Goal: Task Accomplishment & Management: Manage account settings

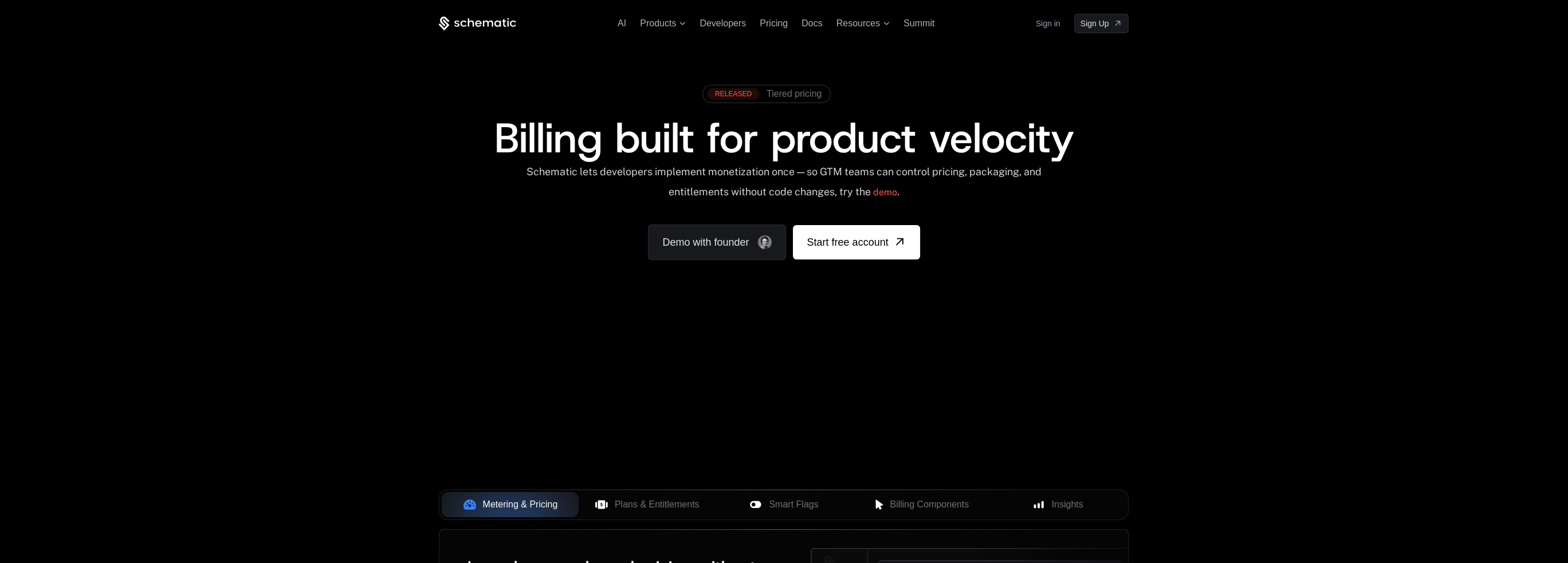
click at [1051, 18] on link "Sign in" at bounding box center [1048, 24] width 24 height 18
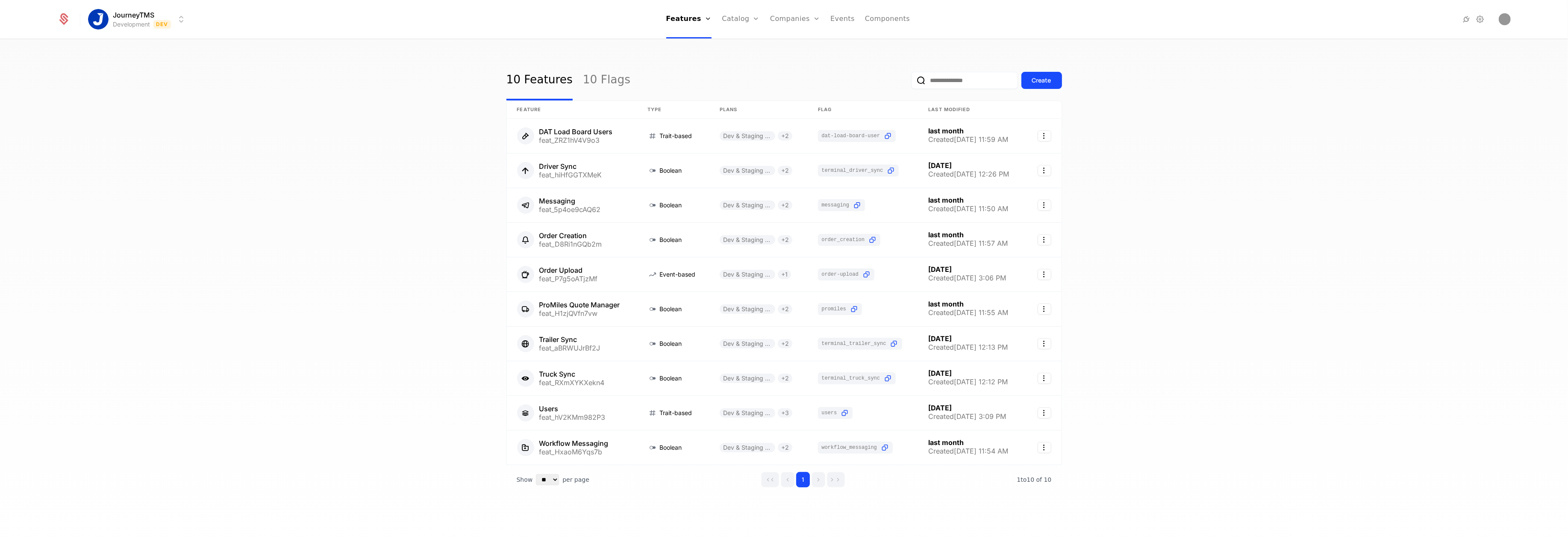
click at [121, 11] on html "JourneyTMS Development Dev Features Features Flags Catalog Plans Add Ons Credit…" at bounding box center [784, 280] width 1568 height 560
click at [119, 54] on div "Production Prod" at bounding box center [163, 61] width 144 height 17
click at [734, 44] on link "Plans" at bounding box center [753, 47] width 44 height 10
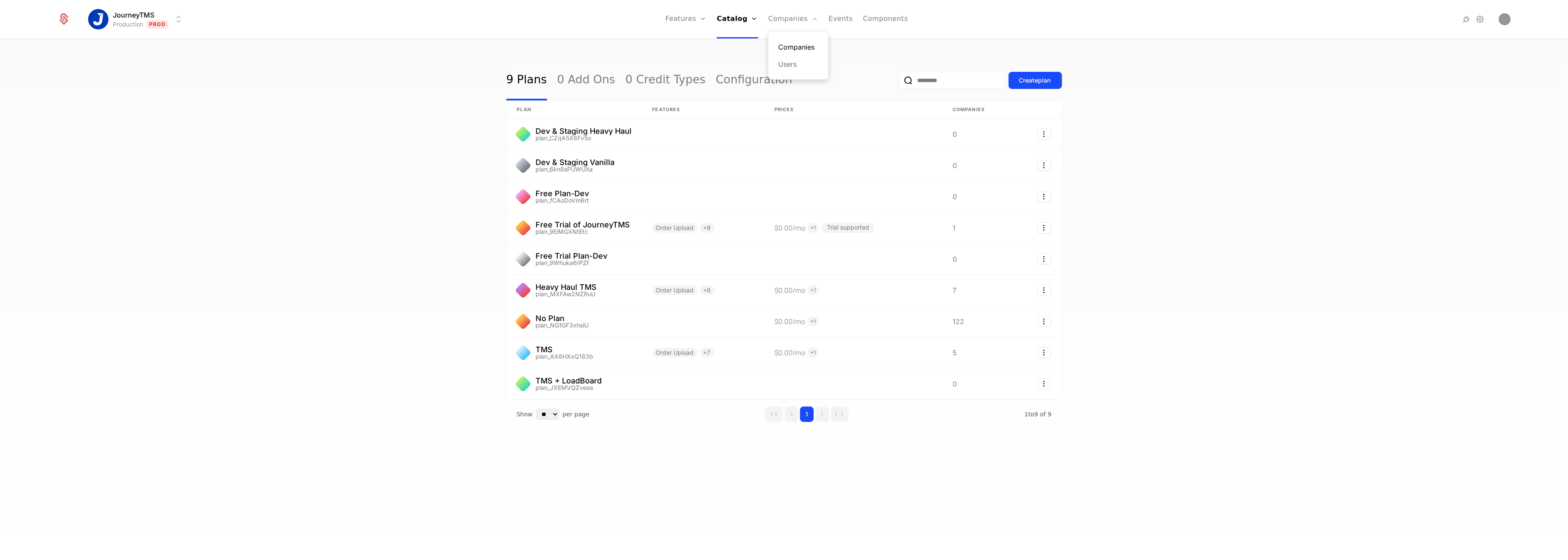
click at [788, 44] on link "Companies" at bounding box center [798, 47] width 40 height 10
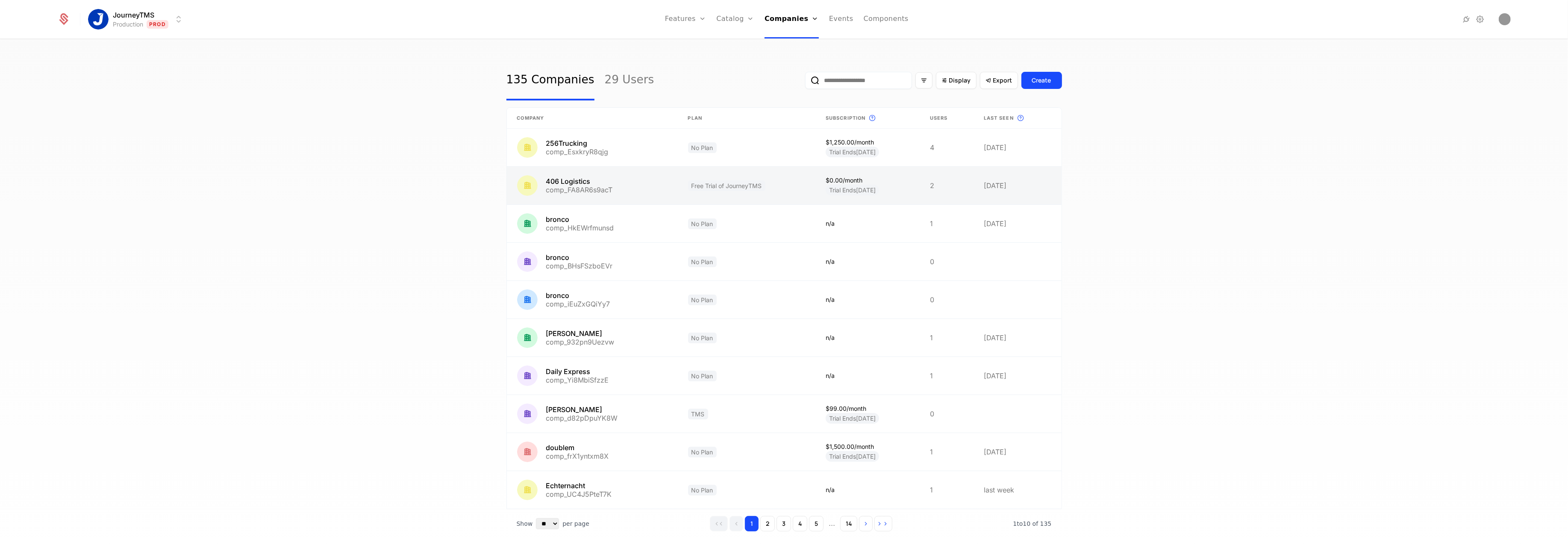
click at [615, 182] on link at bounding box center [592, 186] width 171 height 38
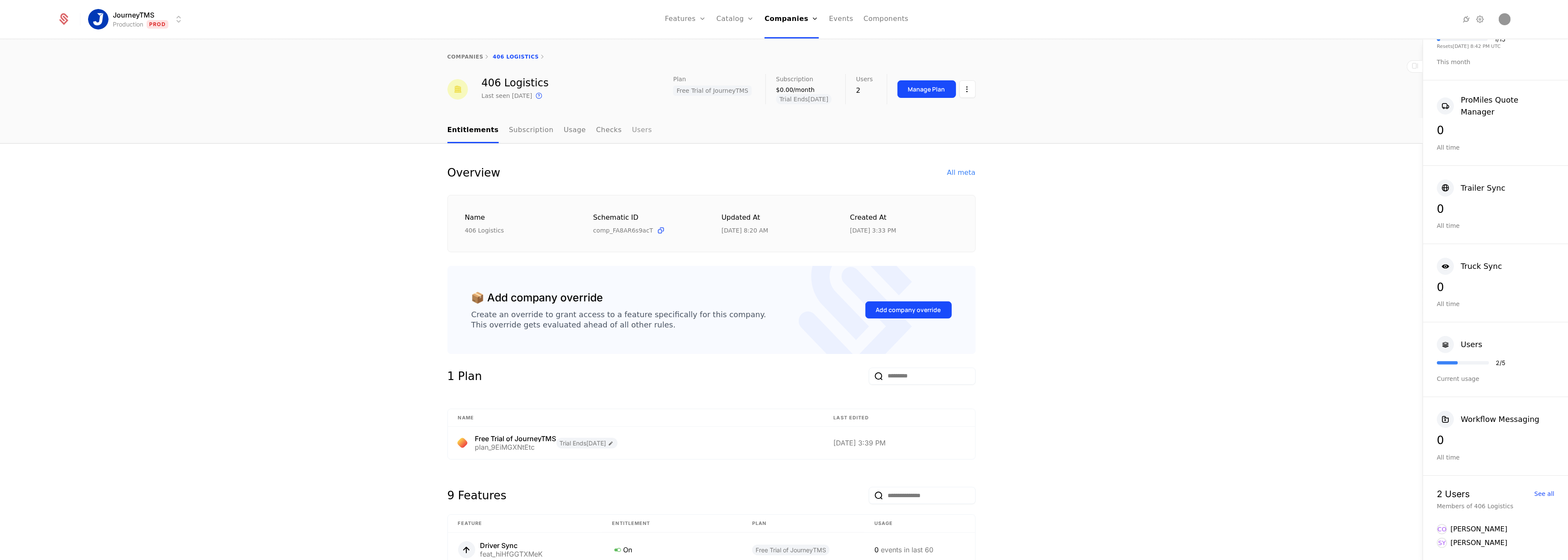
click at [632, 127] on link "Users" at bounding box center [642, 130] width 20 height 25
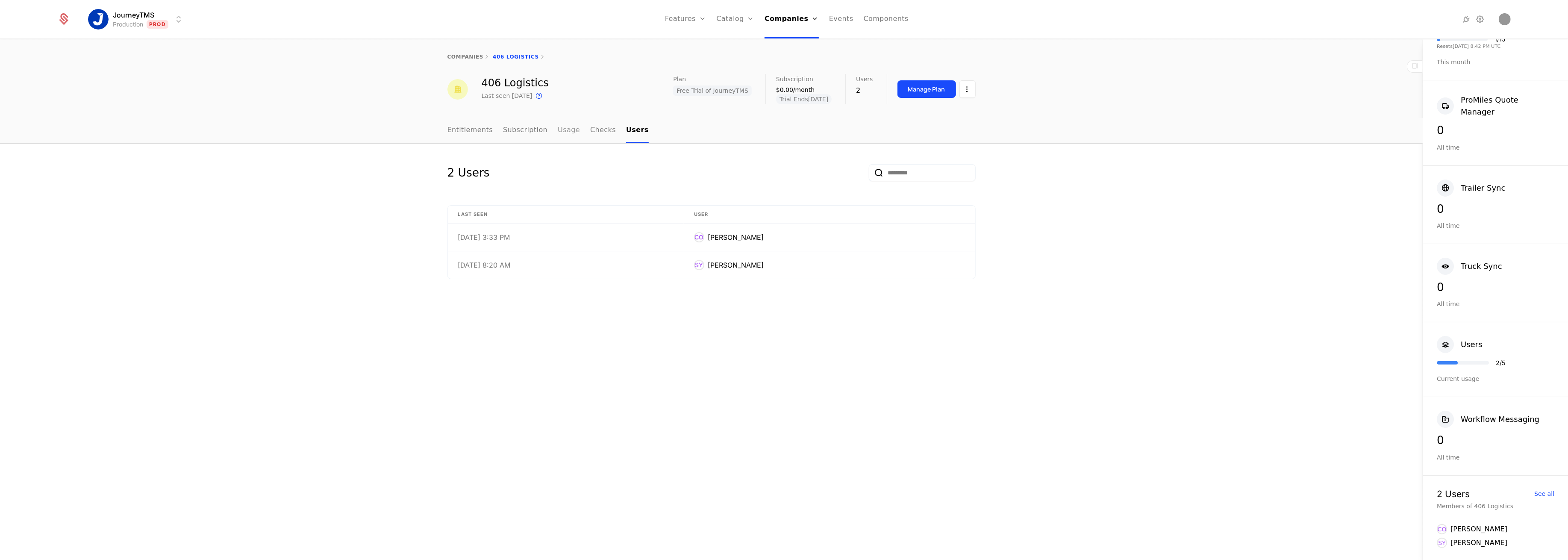
click at [558, 131] on link "Usage" at bounding box center [569, 130] width 23 height 25
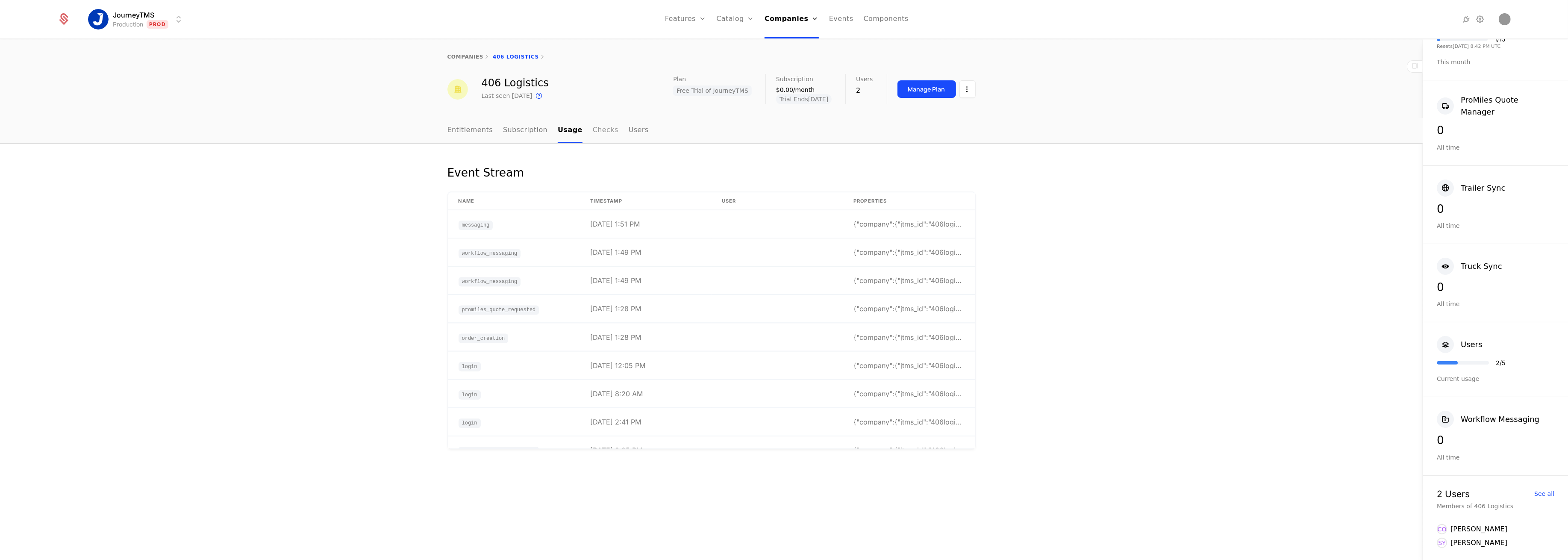
click at [593, 131] on link "Checks" at bounding box center [606, 130] width 26 height 25
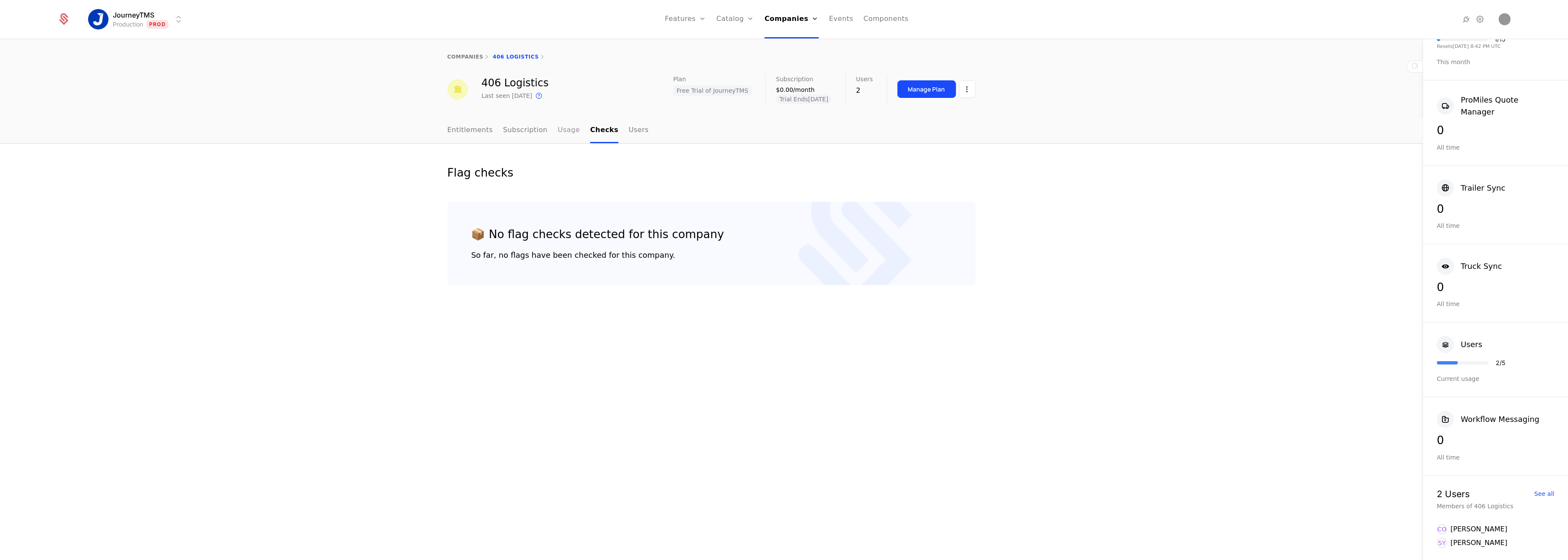
click at [558, 126] on link "Usage" at bounding box center [569, 130] width 23 height 25
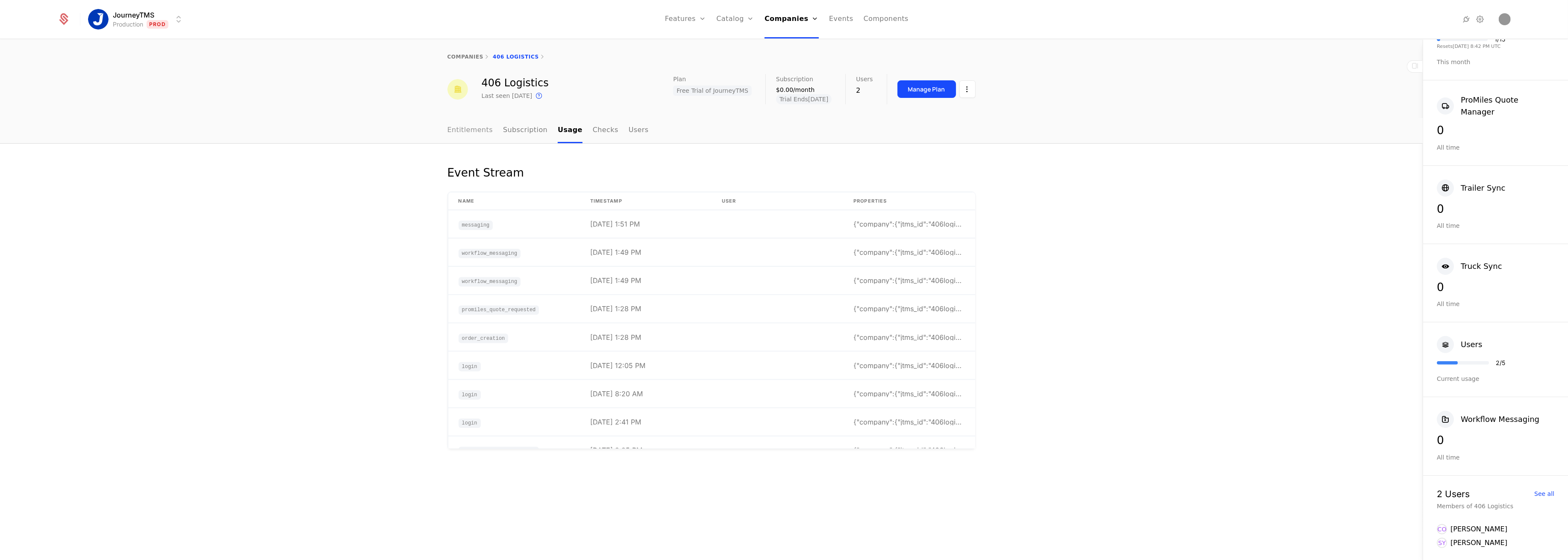
click at [450, 130] on link "Entitlements" at bounding box center [470, 130] width 46 height 25
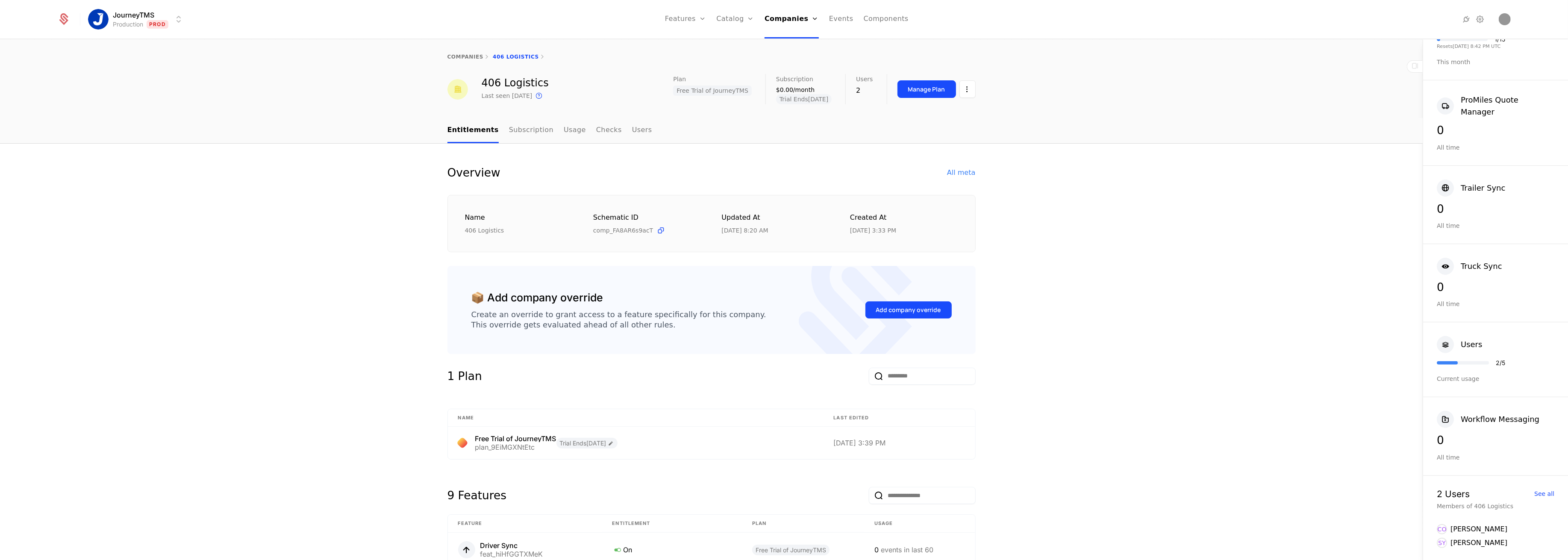
click at [230, 354] on div "Overview All meta Name 406 Logistics Schematic ID comp_FA8AR6s9acT Updated at […" at bounding box center [711, 532] width 1423 height 777
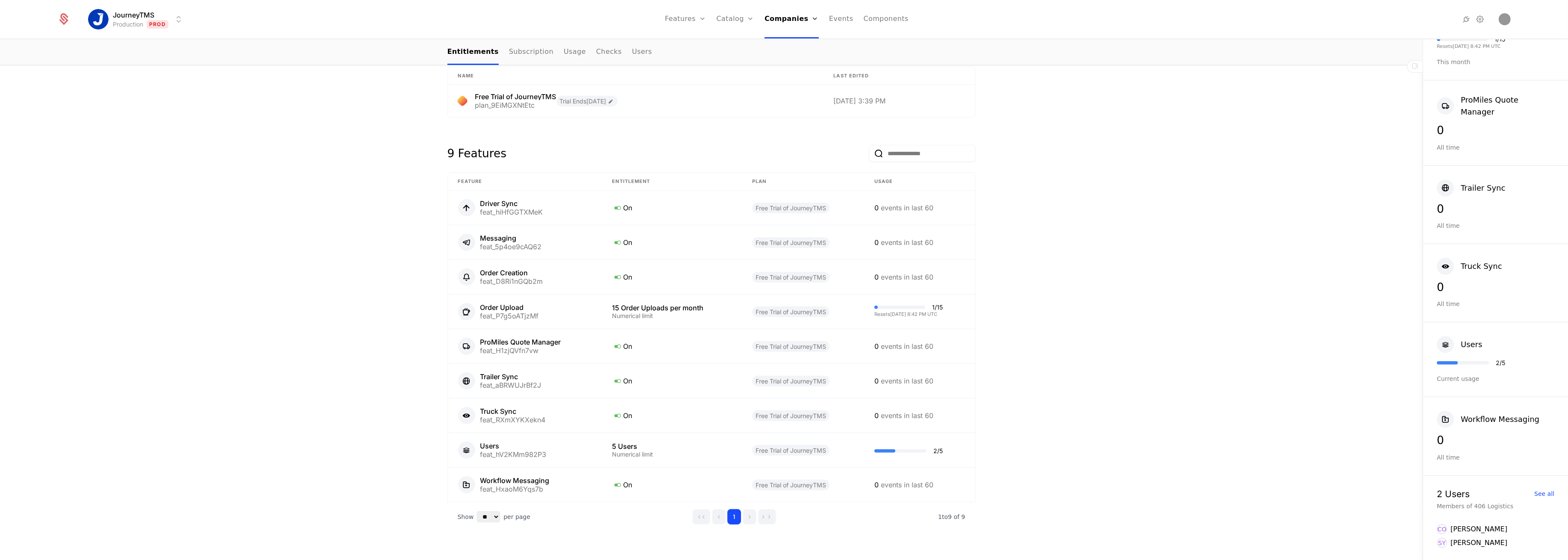
scroll to position [171, 0]
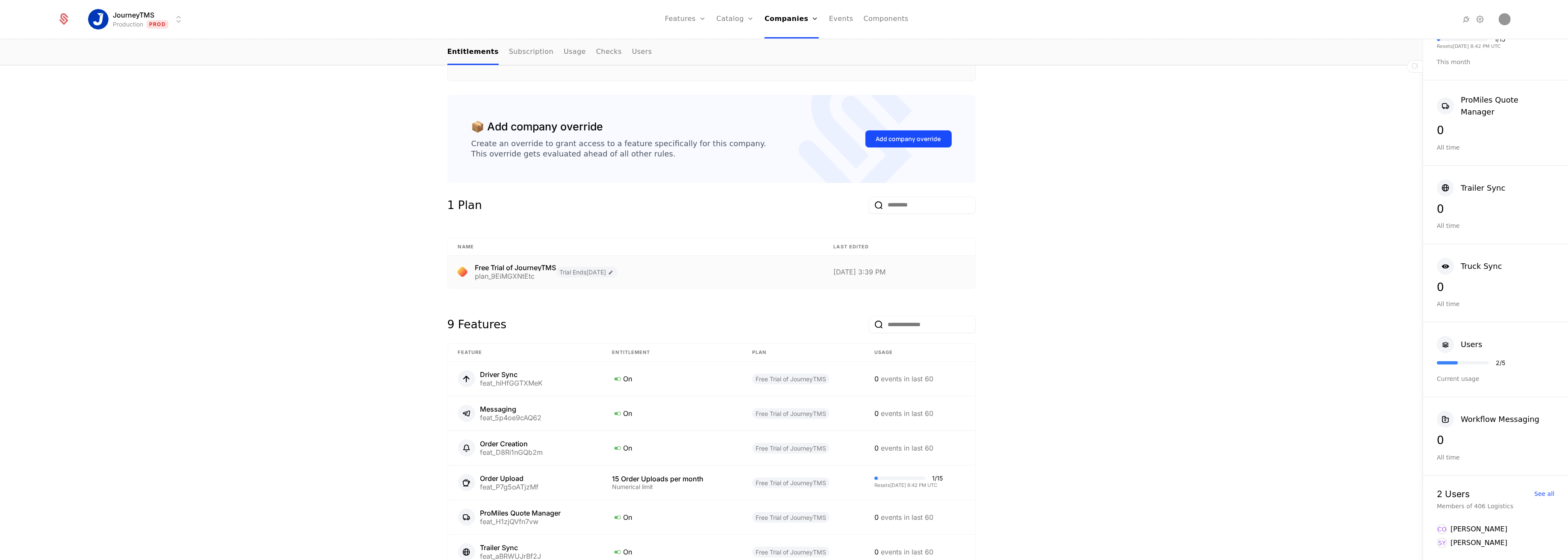
click at [614, 270] on icon at bounding box center [611, 272] width 6 height 6
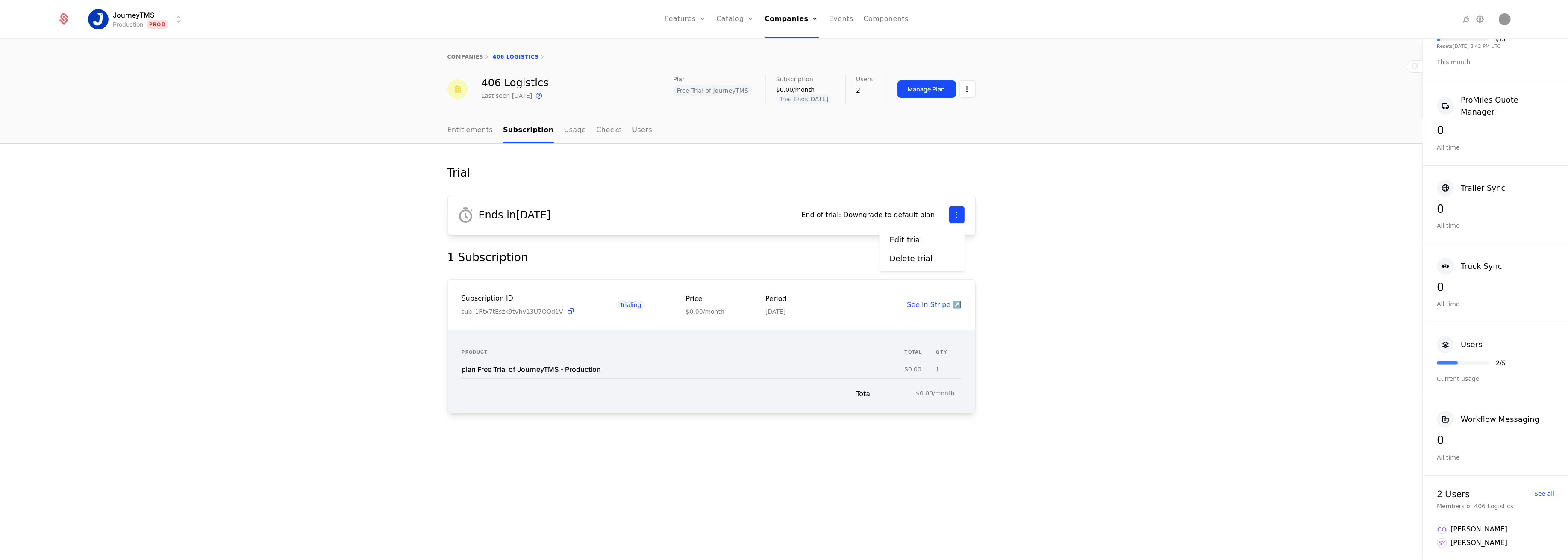
click at [962, 214] on html "JourneyTMS Production Prod Features Features Flags Catalog Plans Add Ons Credit…" at bounding box center [784, 280] width 1568 height 560
click at [903, 239] on div "Edit trial" at bounding box center [906, 240] width 32 height 12
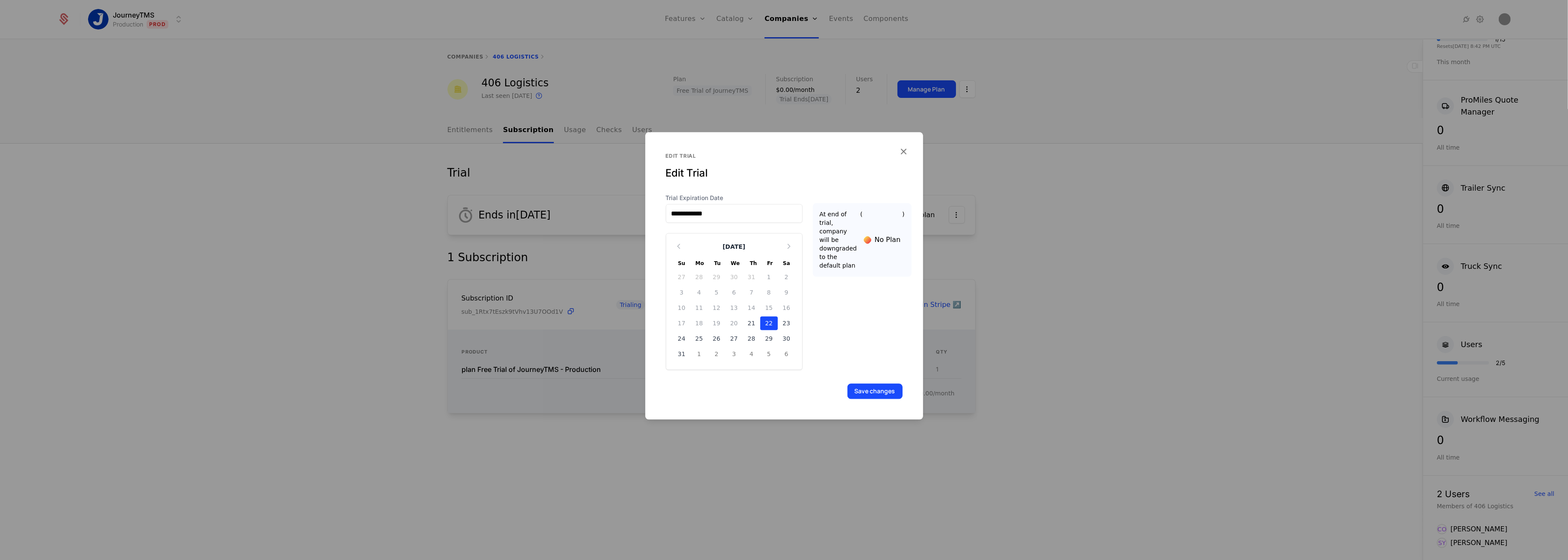
click at [772, 339] on div "29" at bounding box center [769, 338] width 18 height 13
type input "**********"
click at [883, 387] on button "Save changes" at bounding box center [875, 391] width 55 height 15
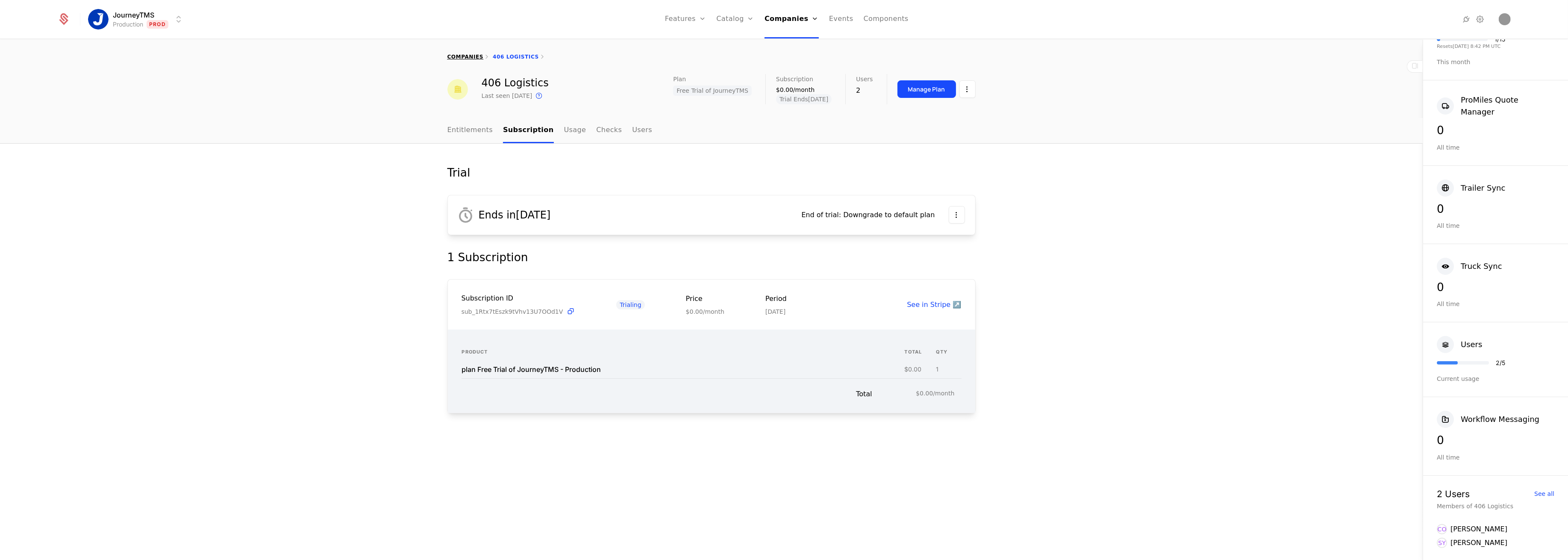
click at [459, 58] on link "companies" at bounding box center [466, 57] width 37 height 6
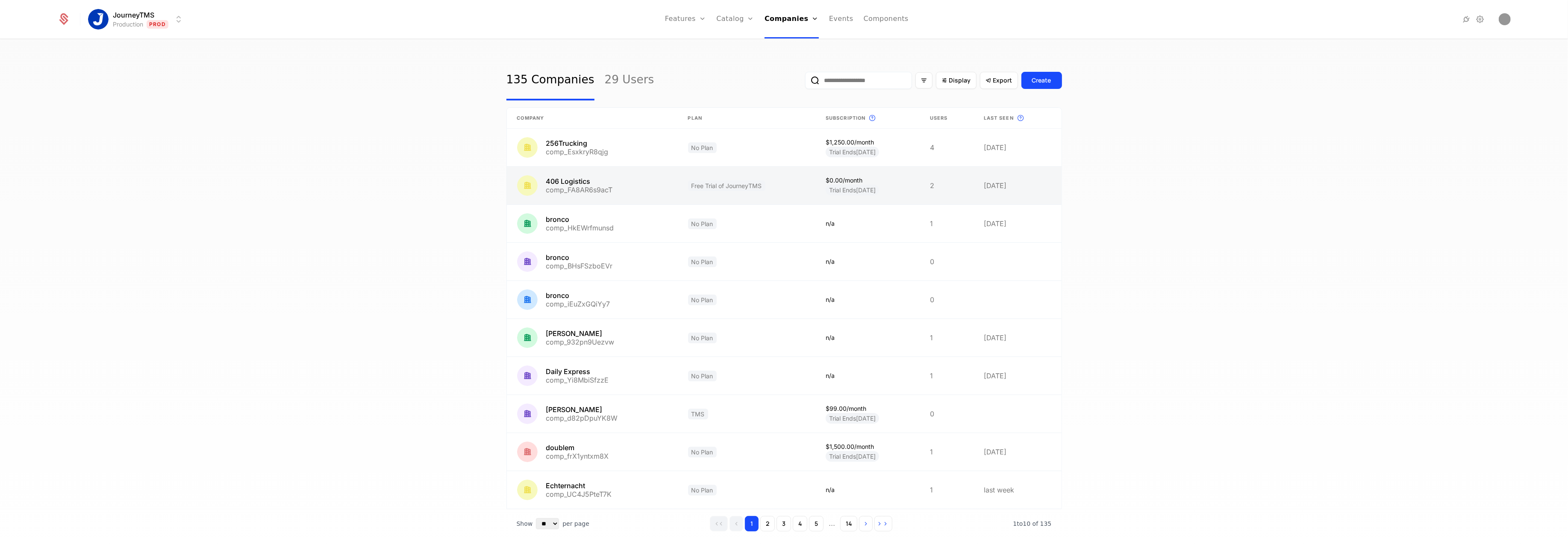
click at [610, 184] on link at bounding box center [592, 186] width 171 height 38
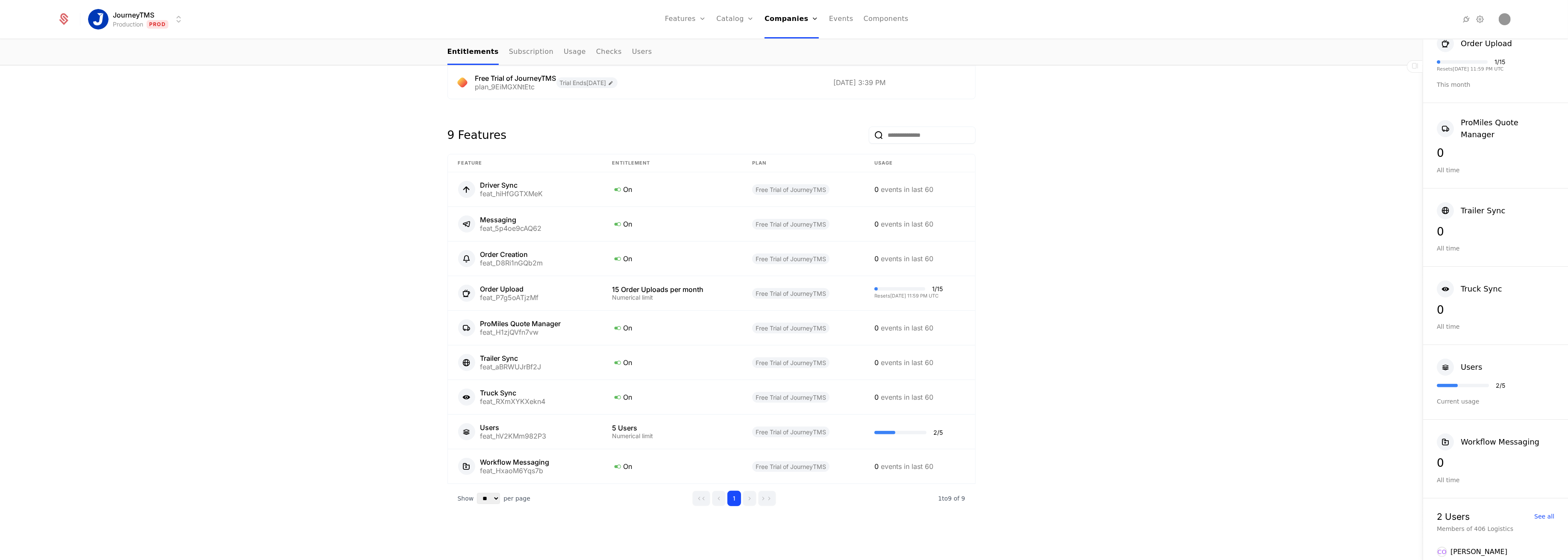
scroll to position [299, 0]
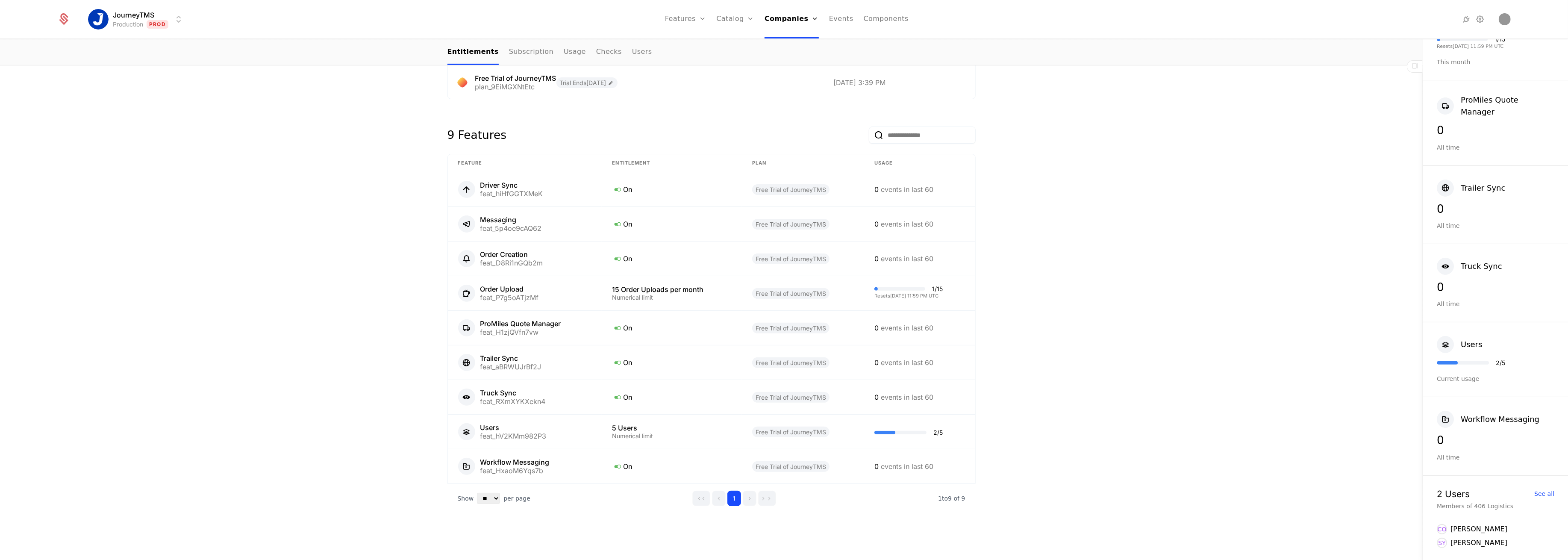
click at [1115, 344] on div "Overview All meta Name 406 Logistics Schematic ID comp_FA8AR6s9acT Updated at […" at bounding box center [711, 172] width 1423 height 777
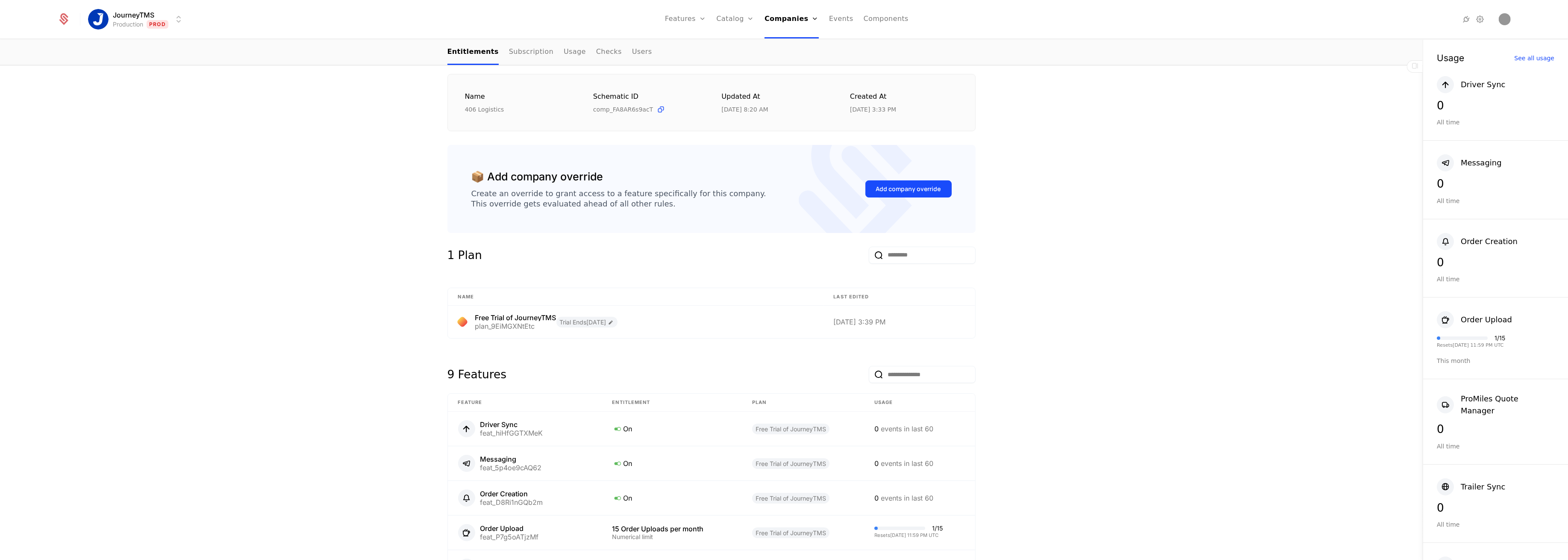
scroll to position [0, 0]
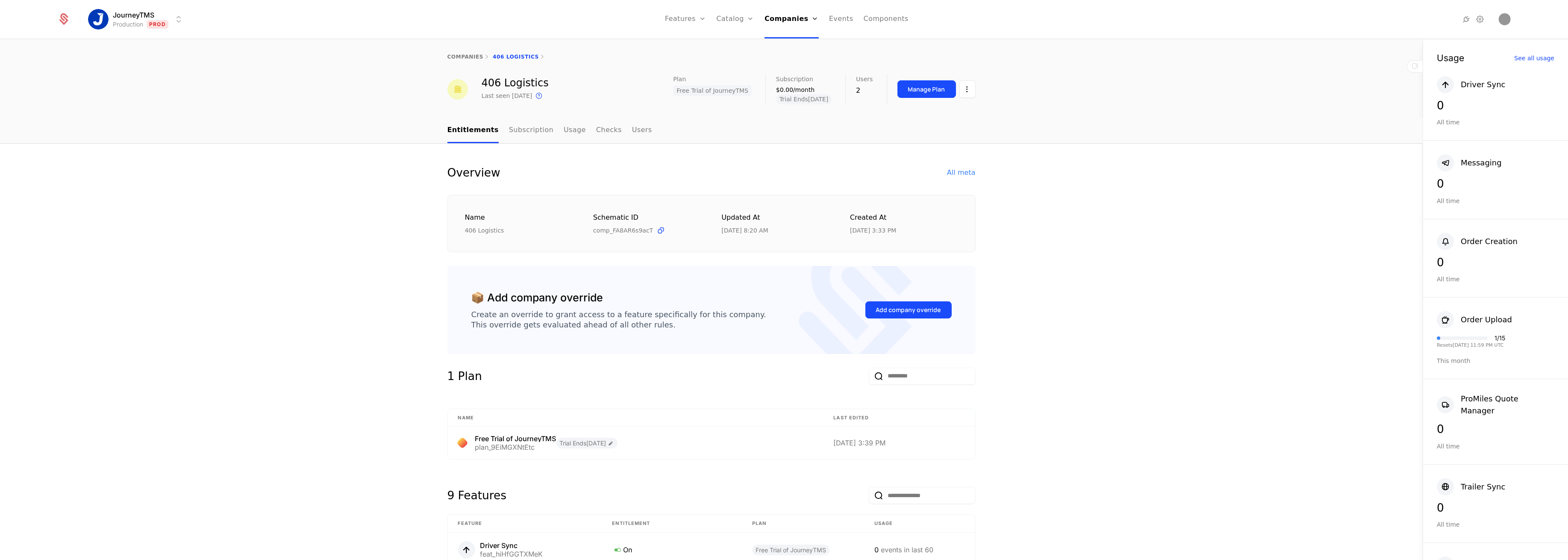
click at [230, 248] on div "Overview All meta Name 406 Logistics Schematic ID comp_FA8AR6s9acT Updated at […" at bounding box center [711, 532] width 1423 height 777
